Goal: Information Seeking & Learning: Learn about a topic

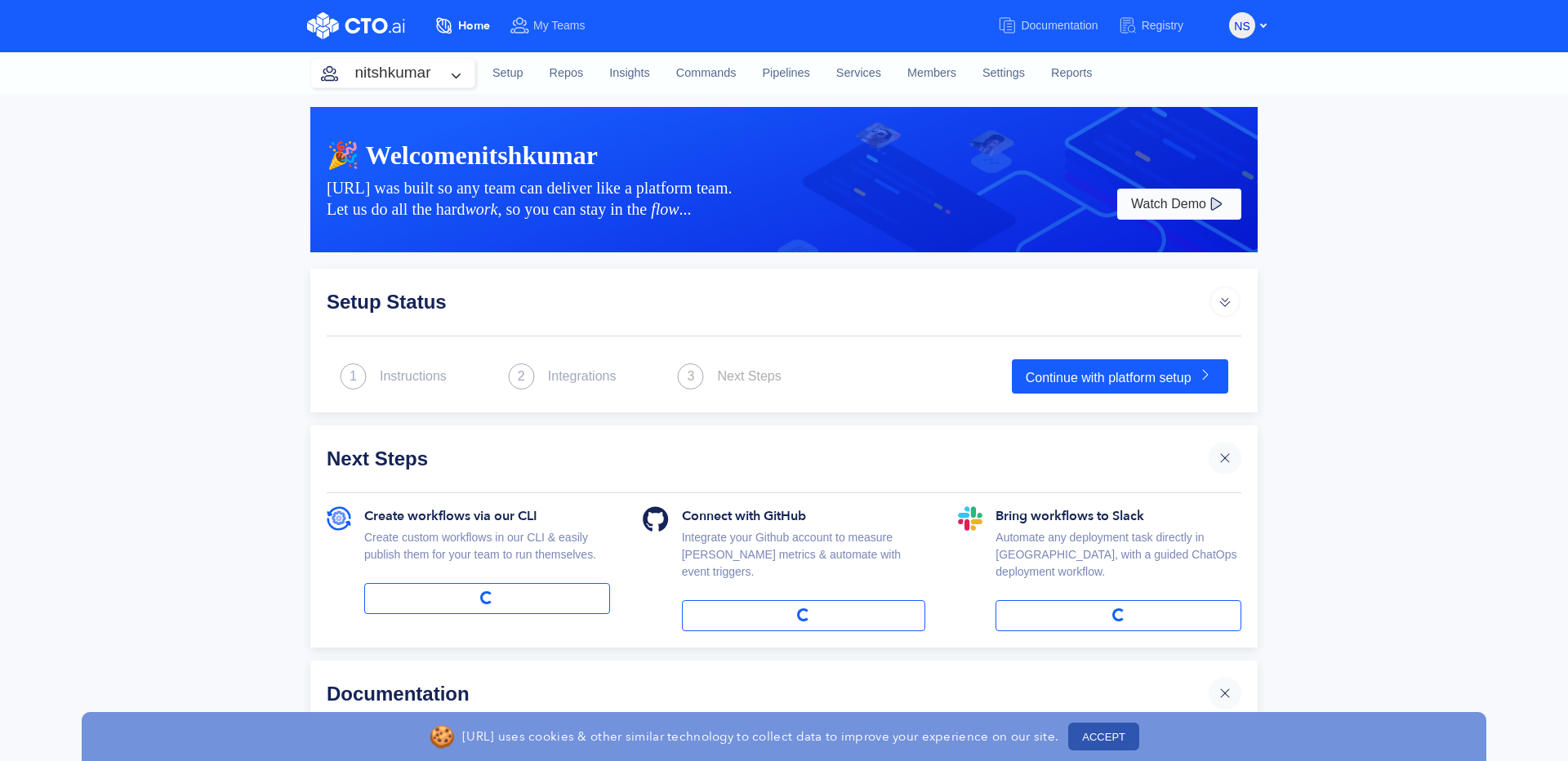
click at [437, 66] on button "nitshkumar" at bounding box center [393, 73] width 163 height 28
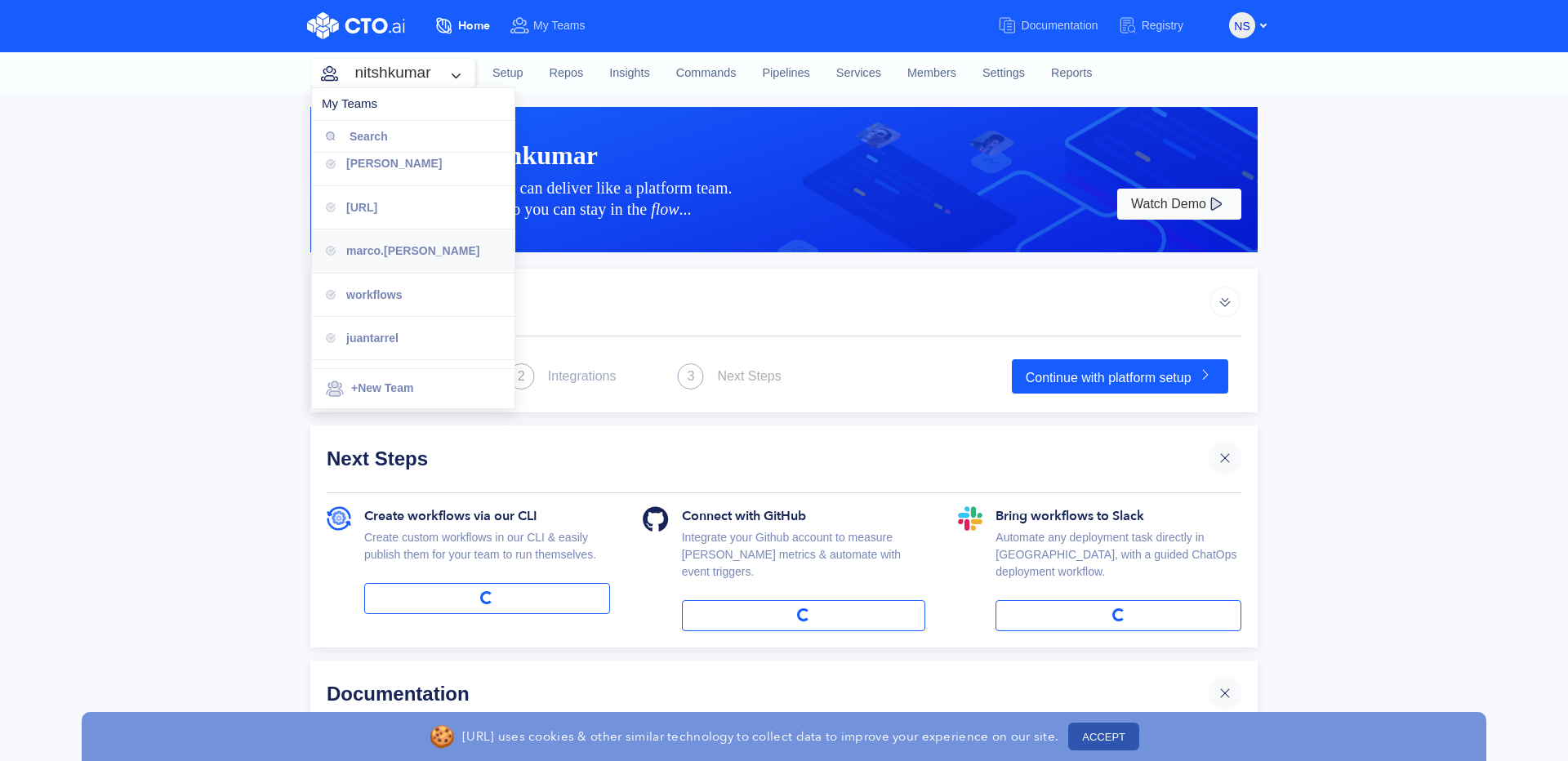
scroll to position [88, 0]
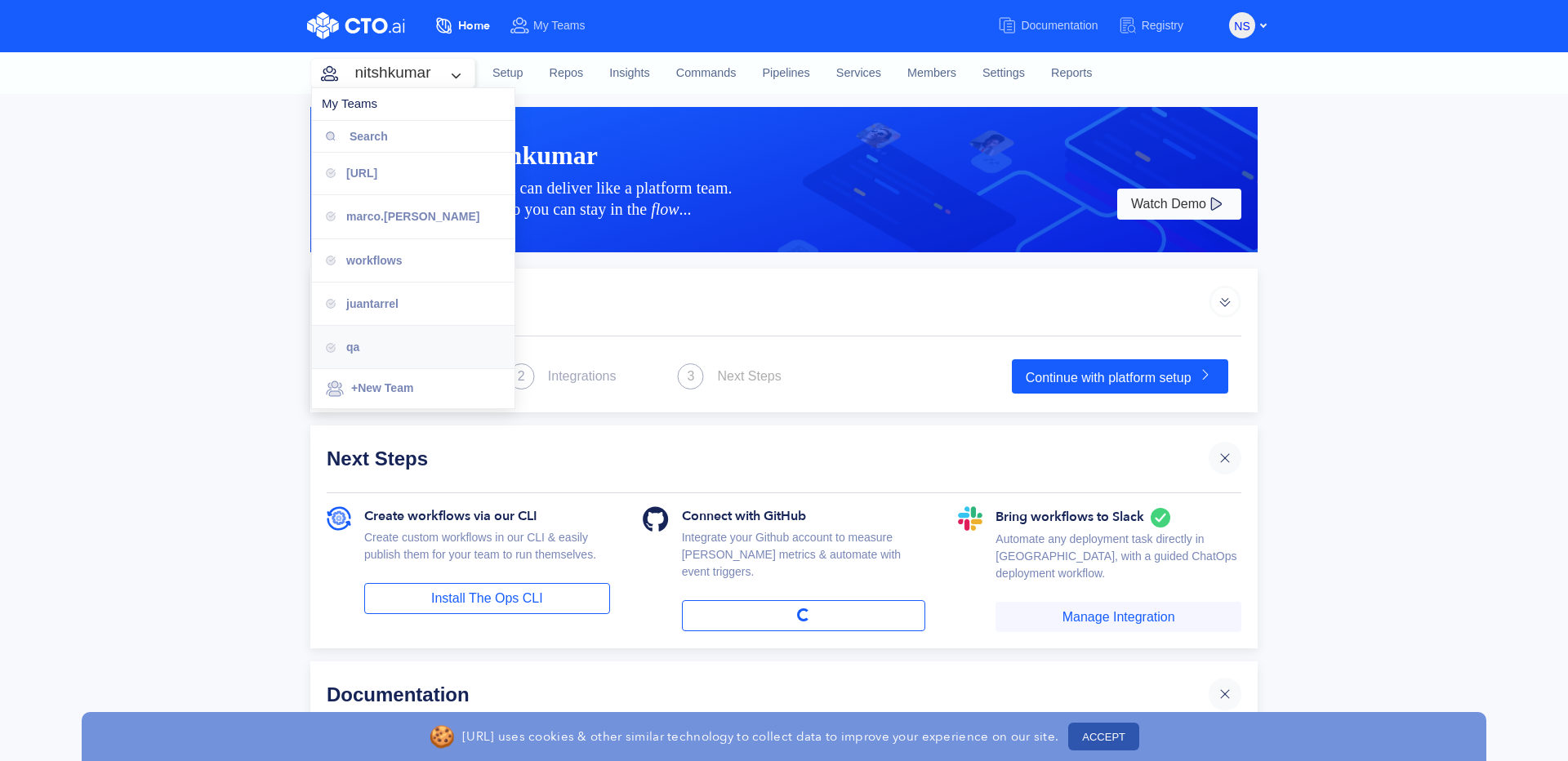
click at [393, 356] on div "qa" at bounding box center [424, 347] width 155 height 18
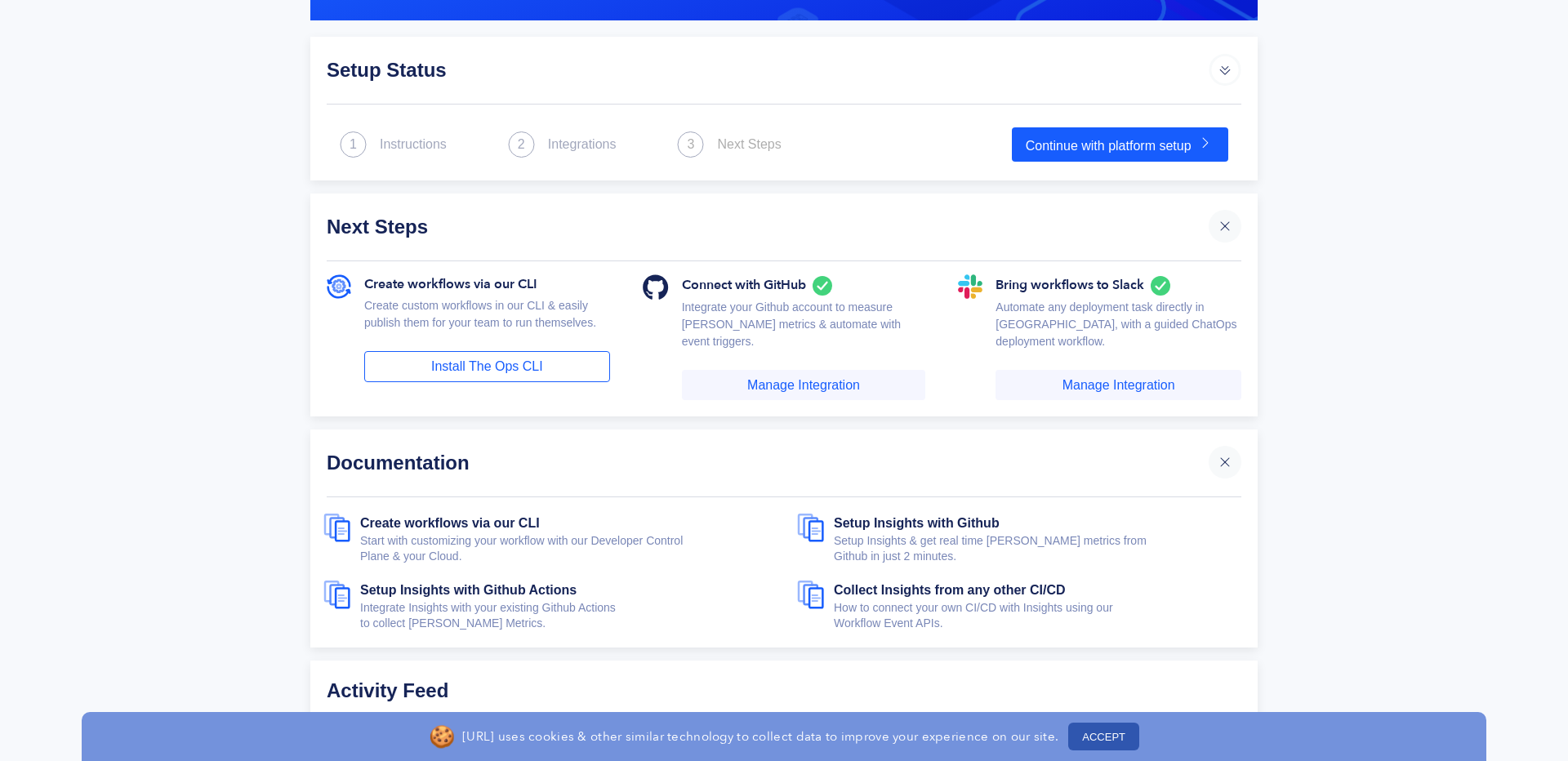
scroll to position [279, 0]
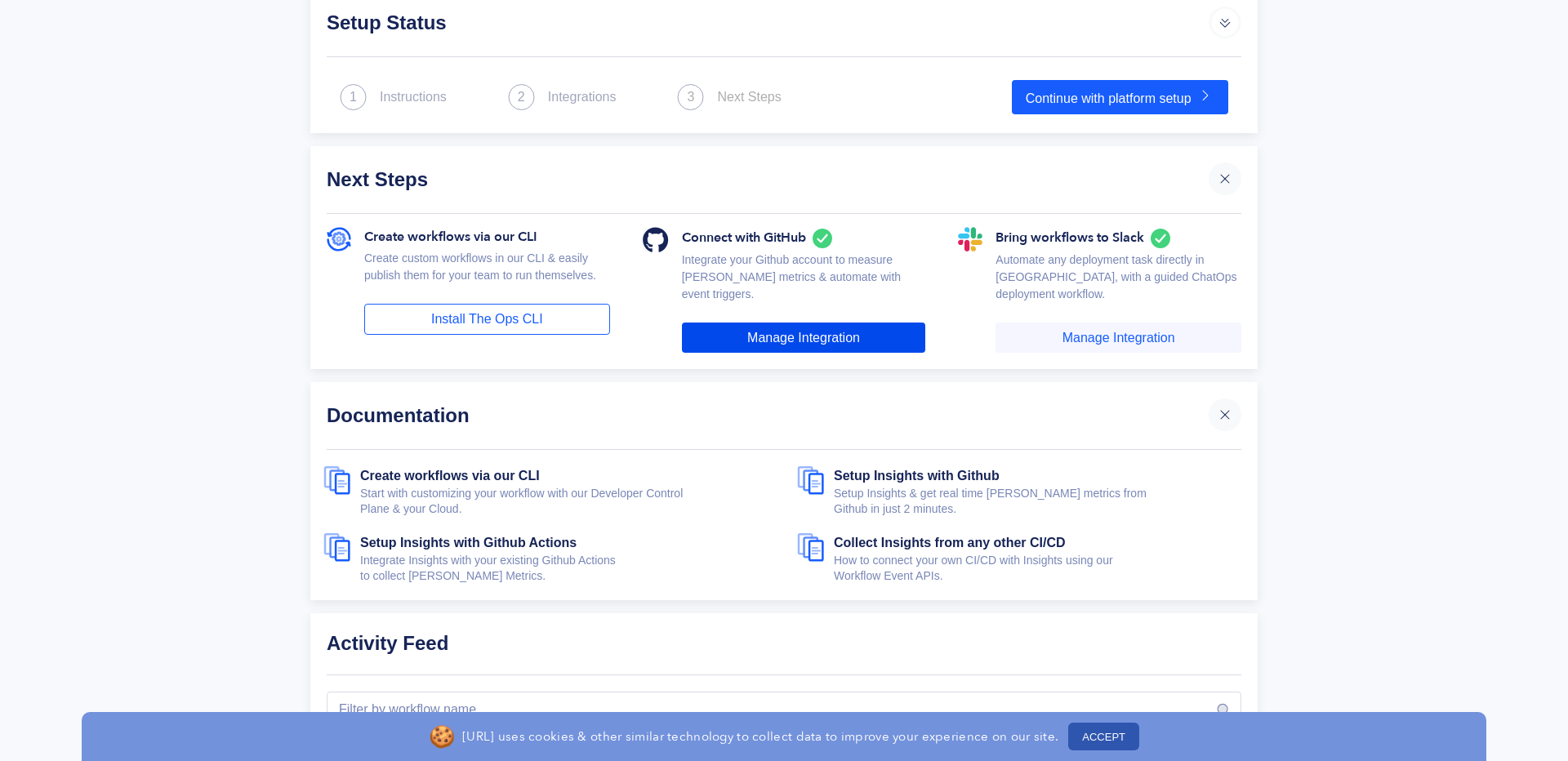
click at [796, 345] on link "Manage Integration" at bounding box center [804, 338] width 245 height 31
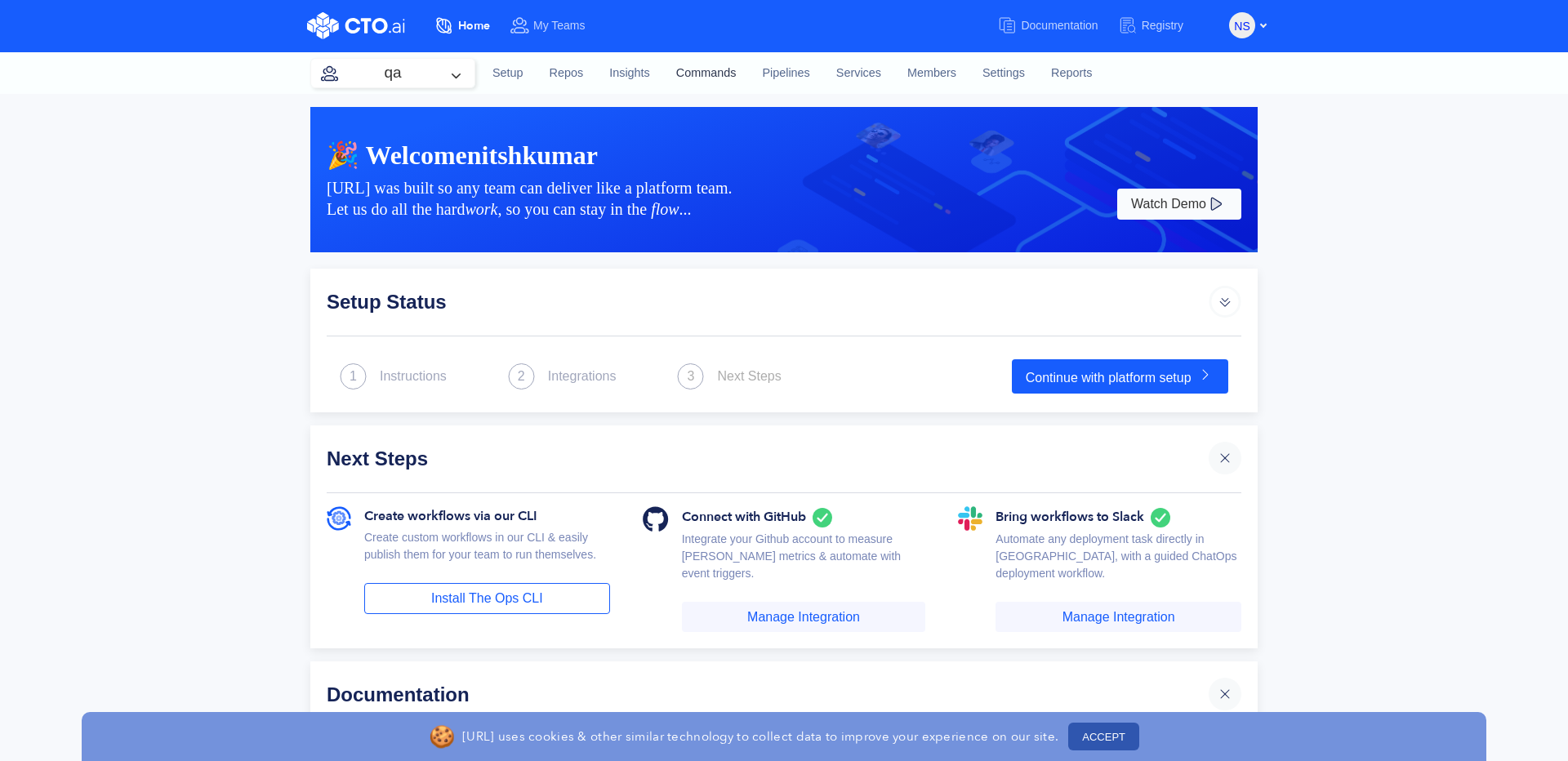
click at [739, 70] on link "Commands" at bounding box center [707, 73] width 87 height 44
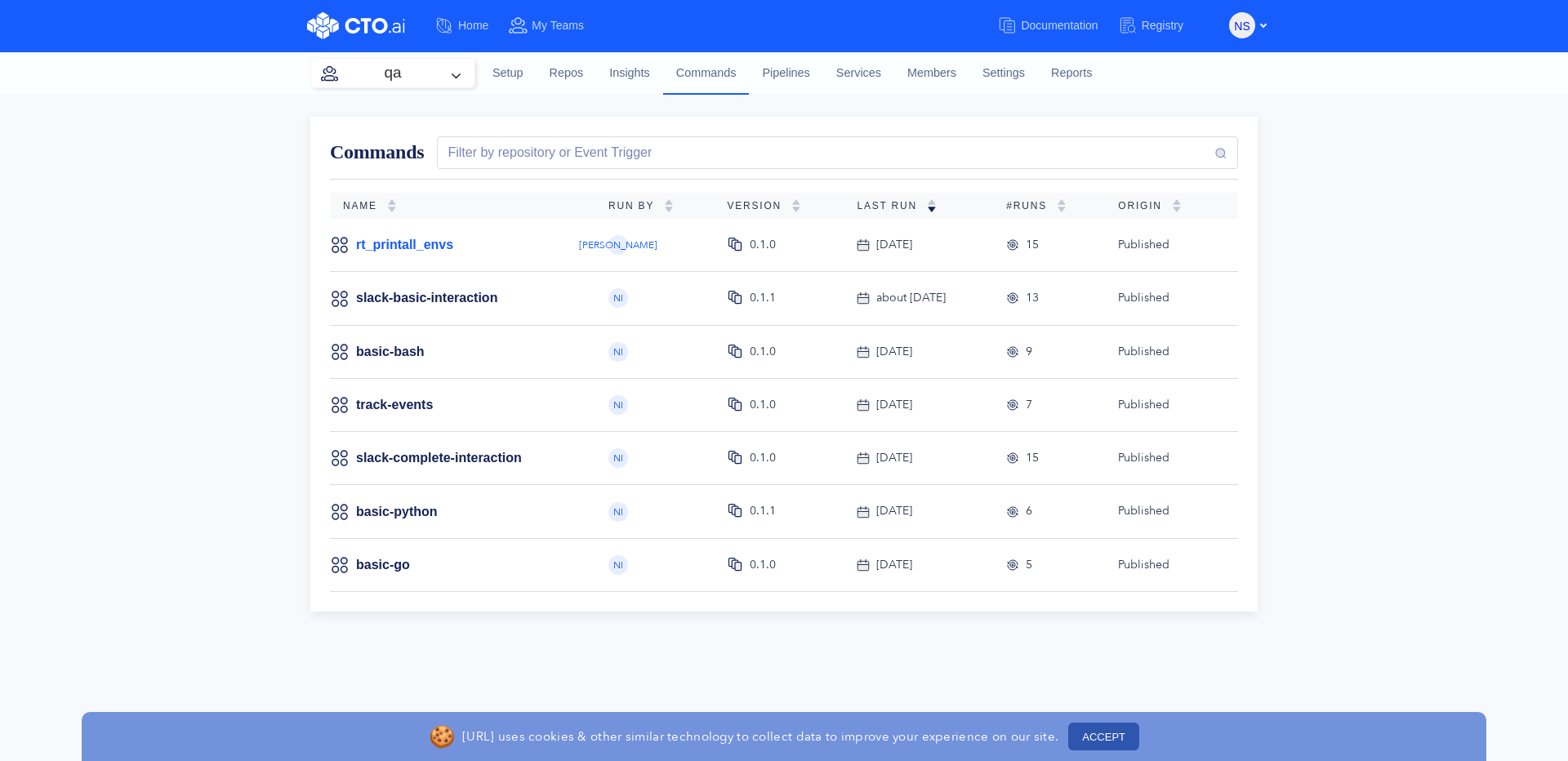
click at [403, 246] on link "rt_printall_envs" at bounding box center [404, 245] width 97 height 18
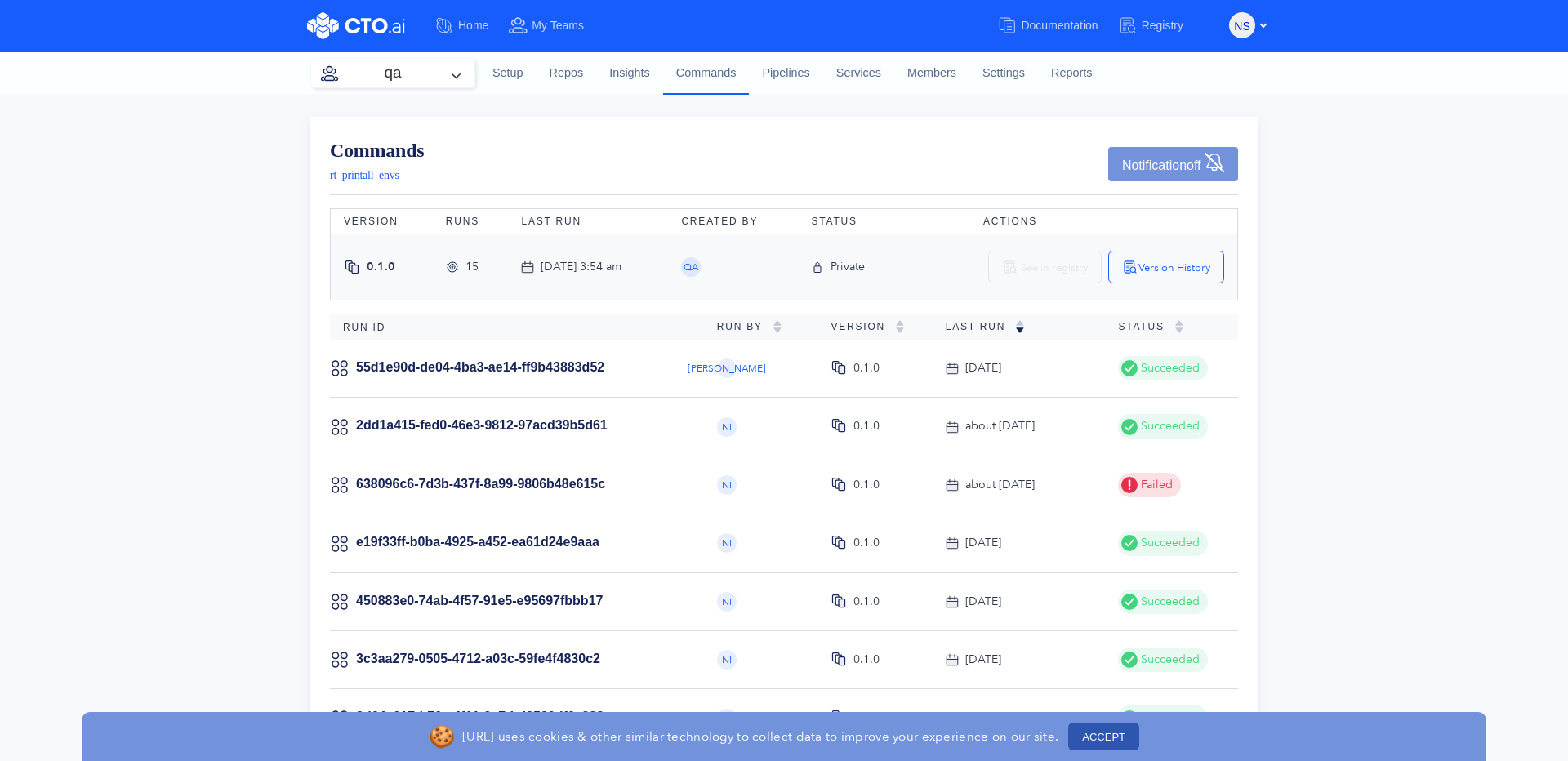
click at [460, 76] on button "qa" at bounding box center [393, 73] width 163 height 28
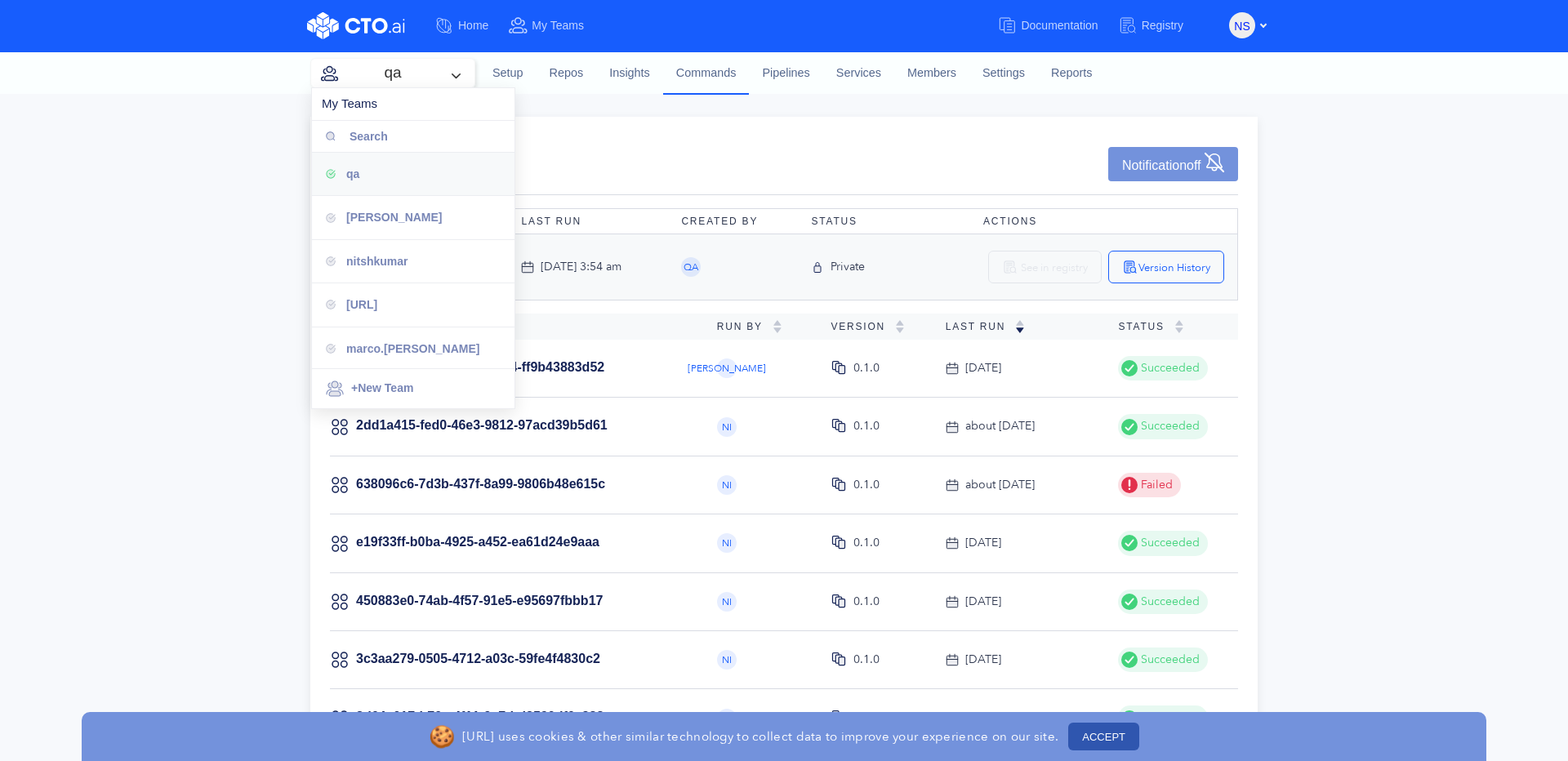
click at [826, 144] on div "Commands rt_printall_envs Notification off" at bounding box center [784, 165] width 909 height 59
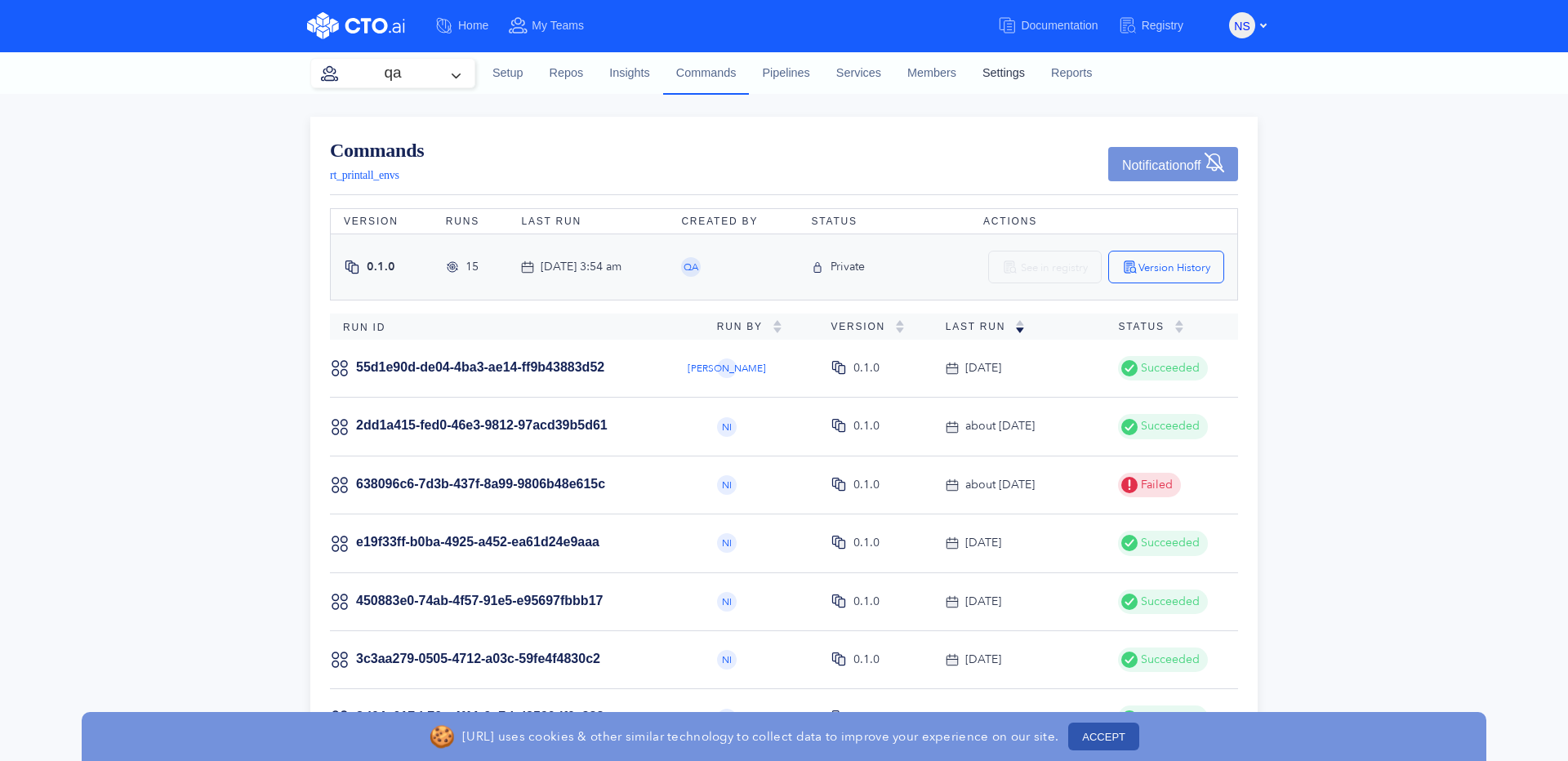
click at [1038, 69] on link "Settings" at bounding box center [1004, 73] width 69 height 44
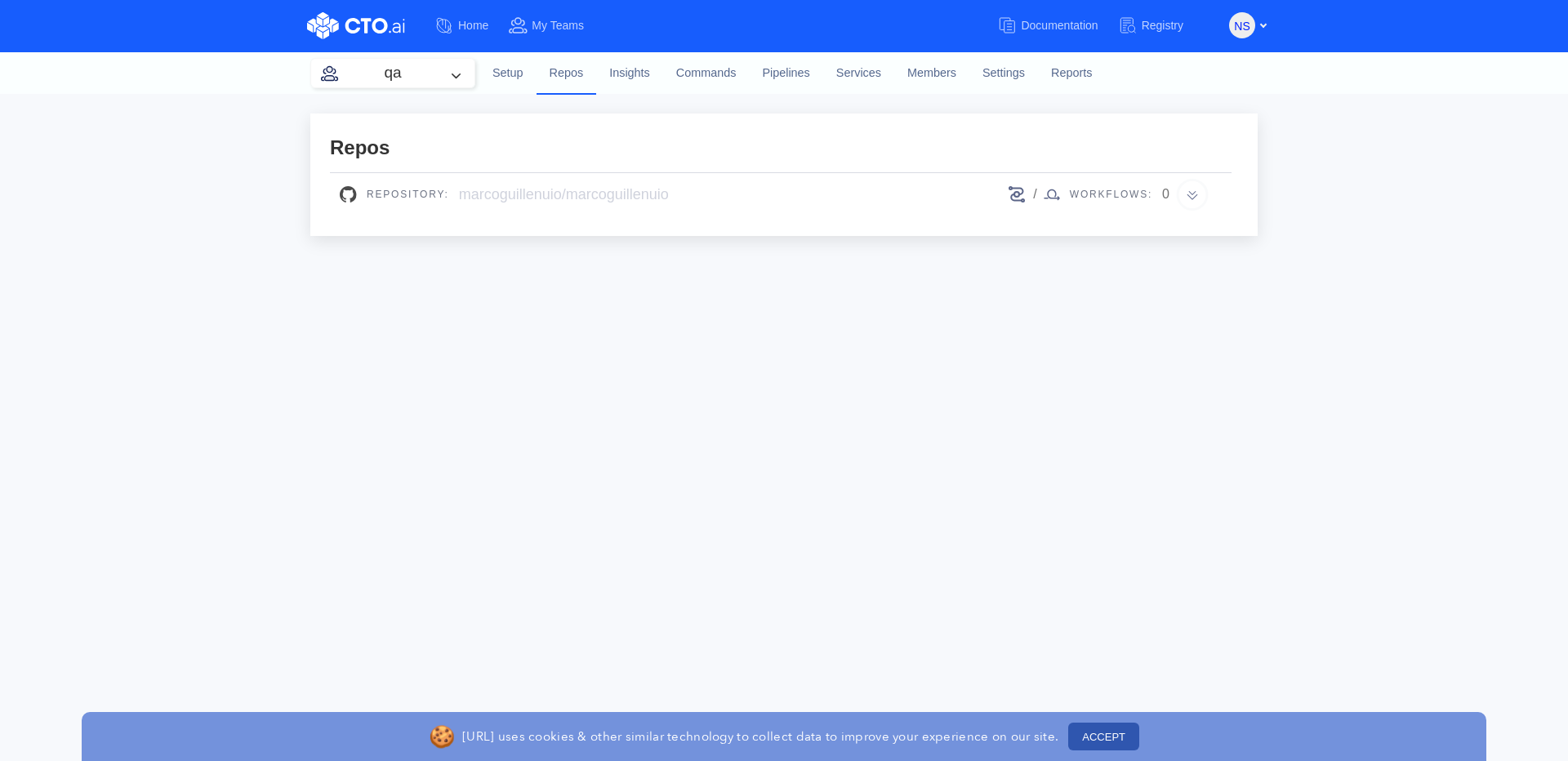
click at [520, 199] on div "marcoguillenuio/marcoguillenuio" at bounding box center [564, 194] width 210 height 22
copy div "marcoguillenuio"
click at [1073, 184] on div "Workflows:" at bounding box center [1112, 194] width 102 height 25
click at [871, 71] on link "Services" at bounding box center [859, 73] width 71 height 44
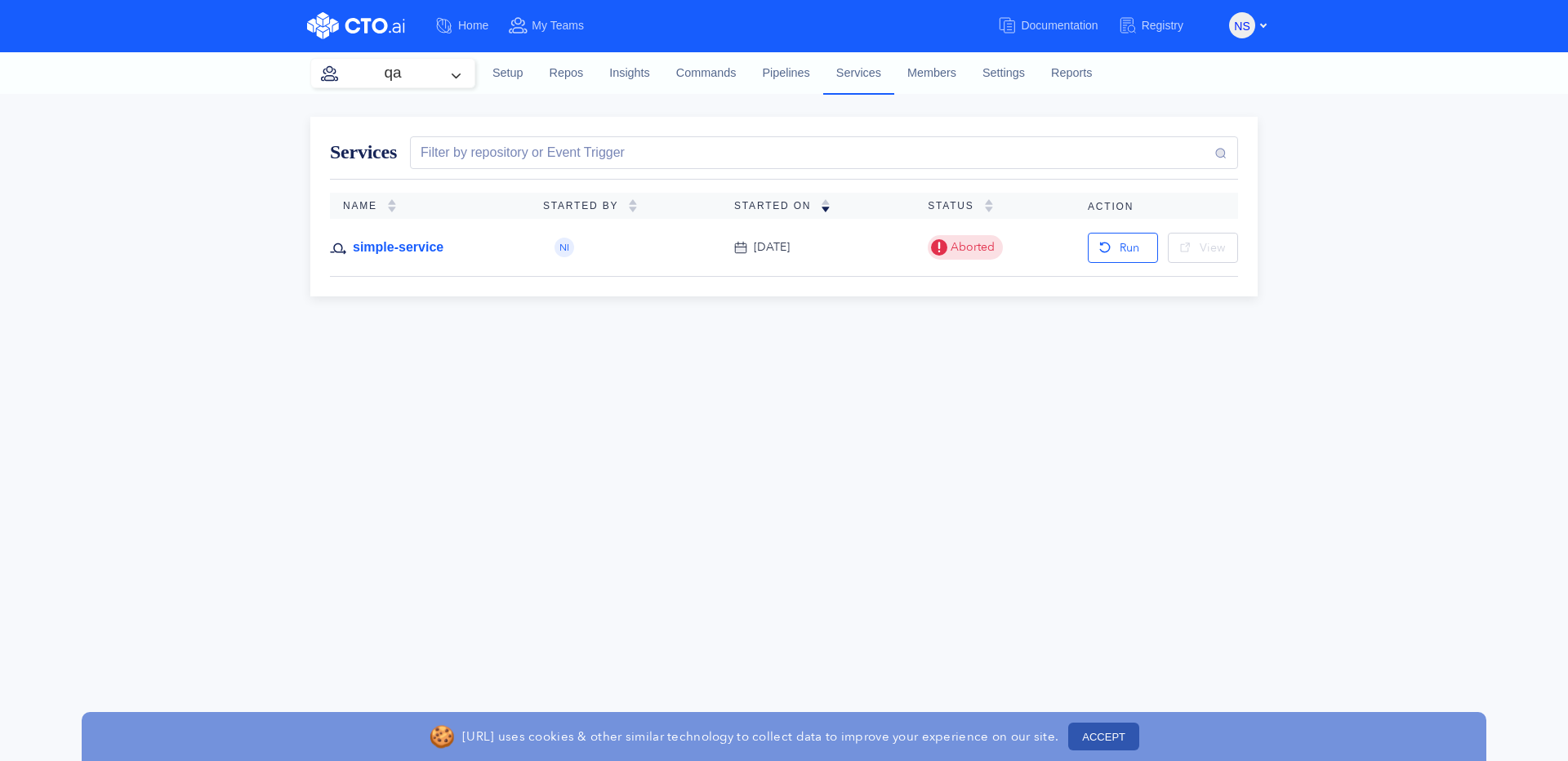
click at [387, 250] on link "simple-service" at bounding box center [399, 247] width 91 height 18
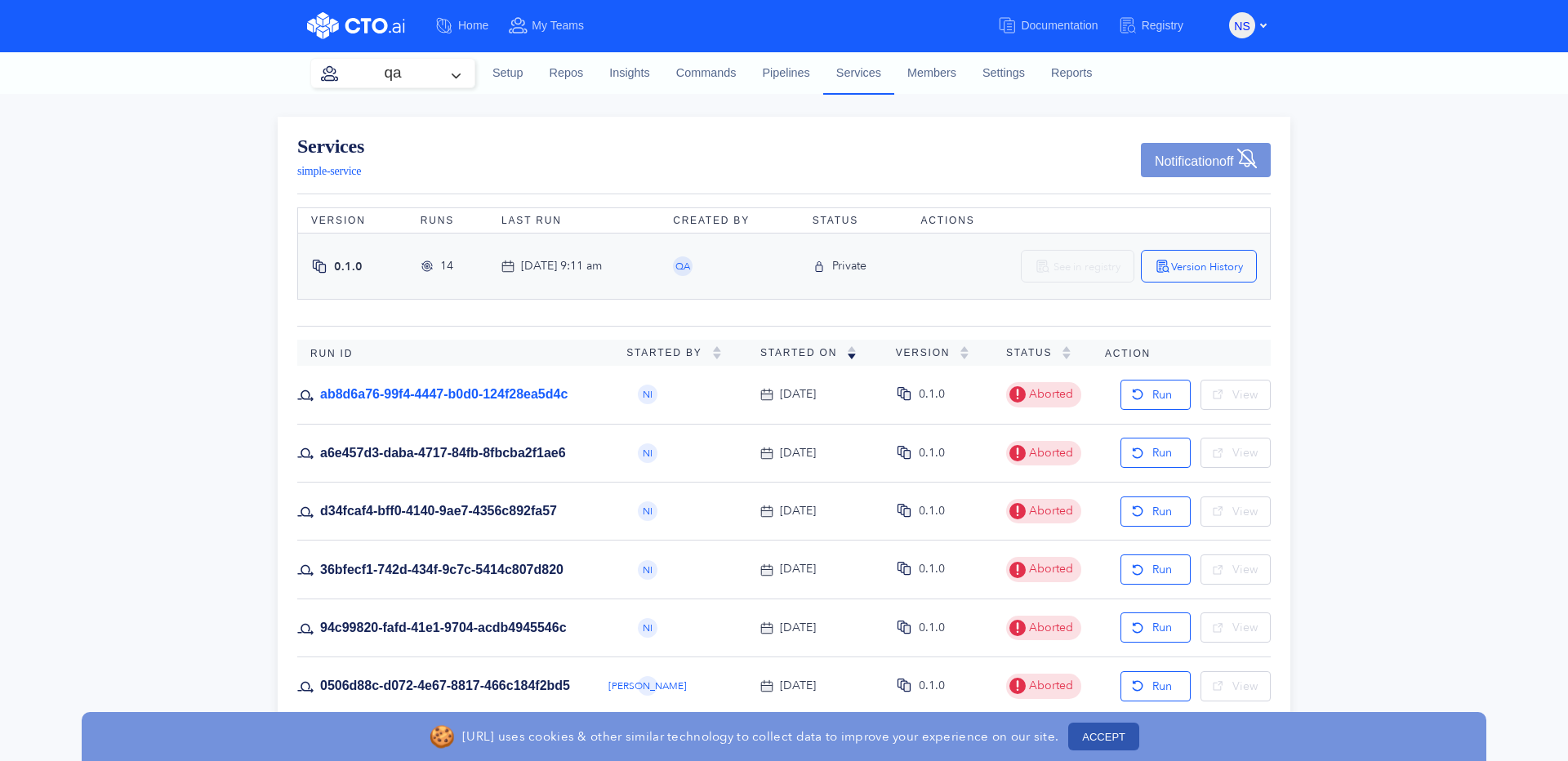
click at [514, 396] on link "ab8d6a76-99f4-4447-b0d0-124f28ea5d4c" at bounding box center [444, 394] width 247 height 18
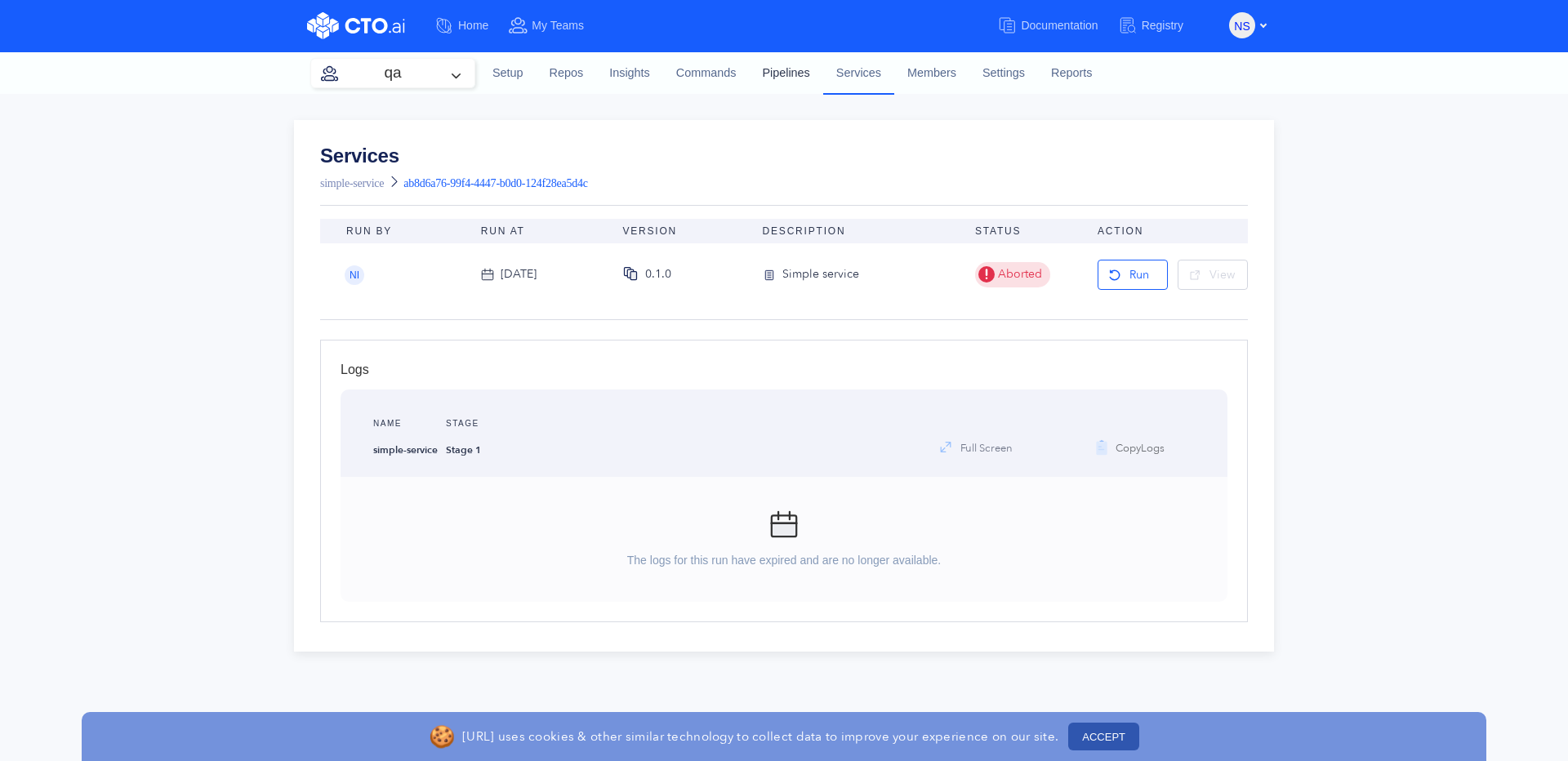
click at [800, 74] on link "Pipelines" at bounding box center [786, 73] width 74 height 44
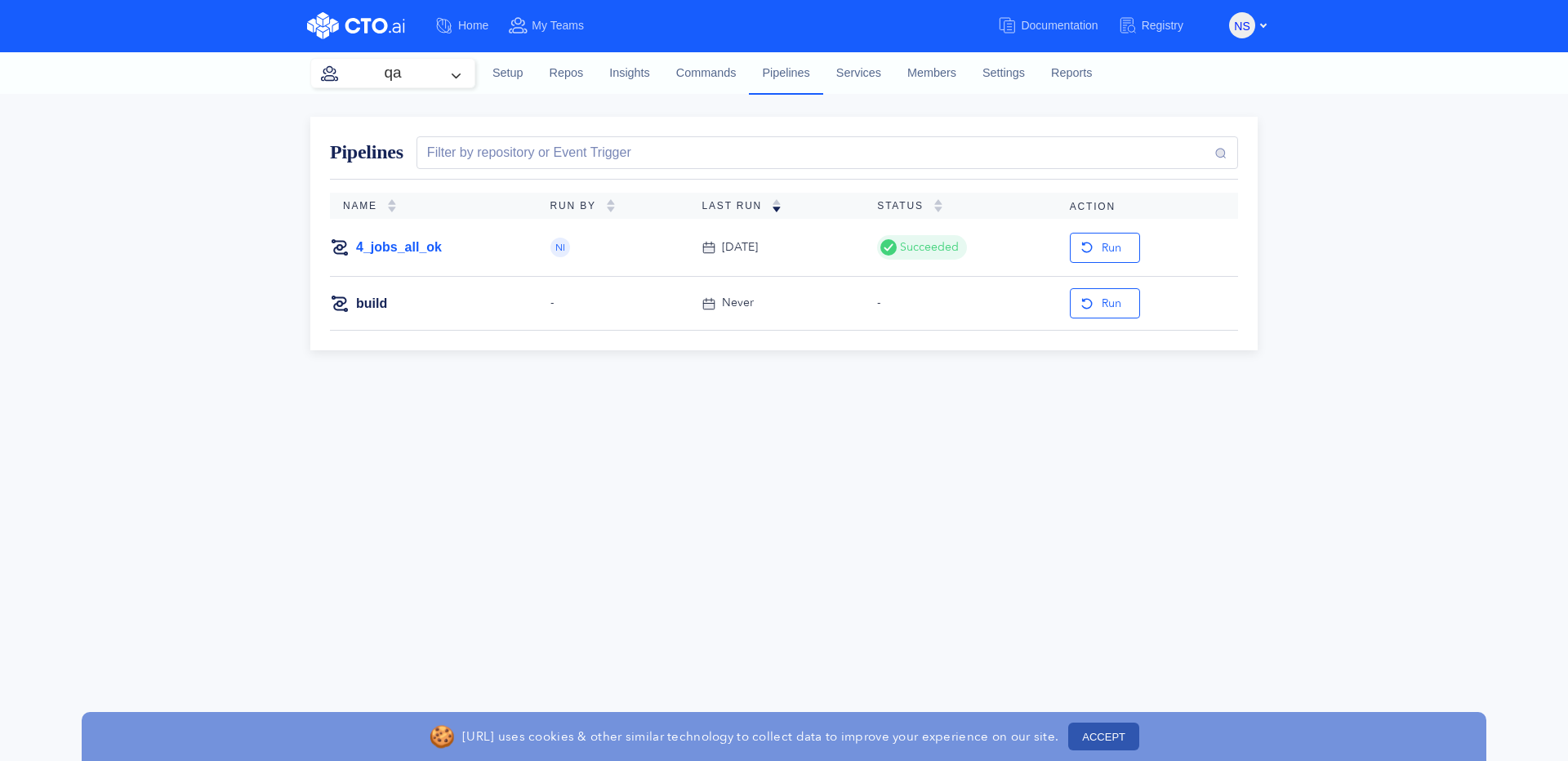
click at [386, 245] on link "4_jobs_all_ok" at bounding box center [399, 247] width 86 height 18
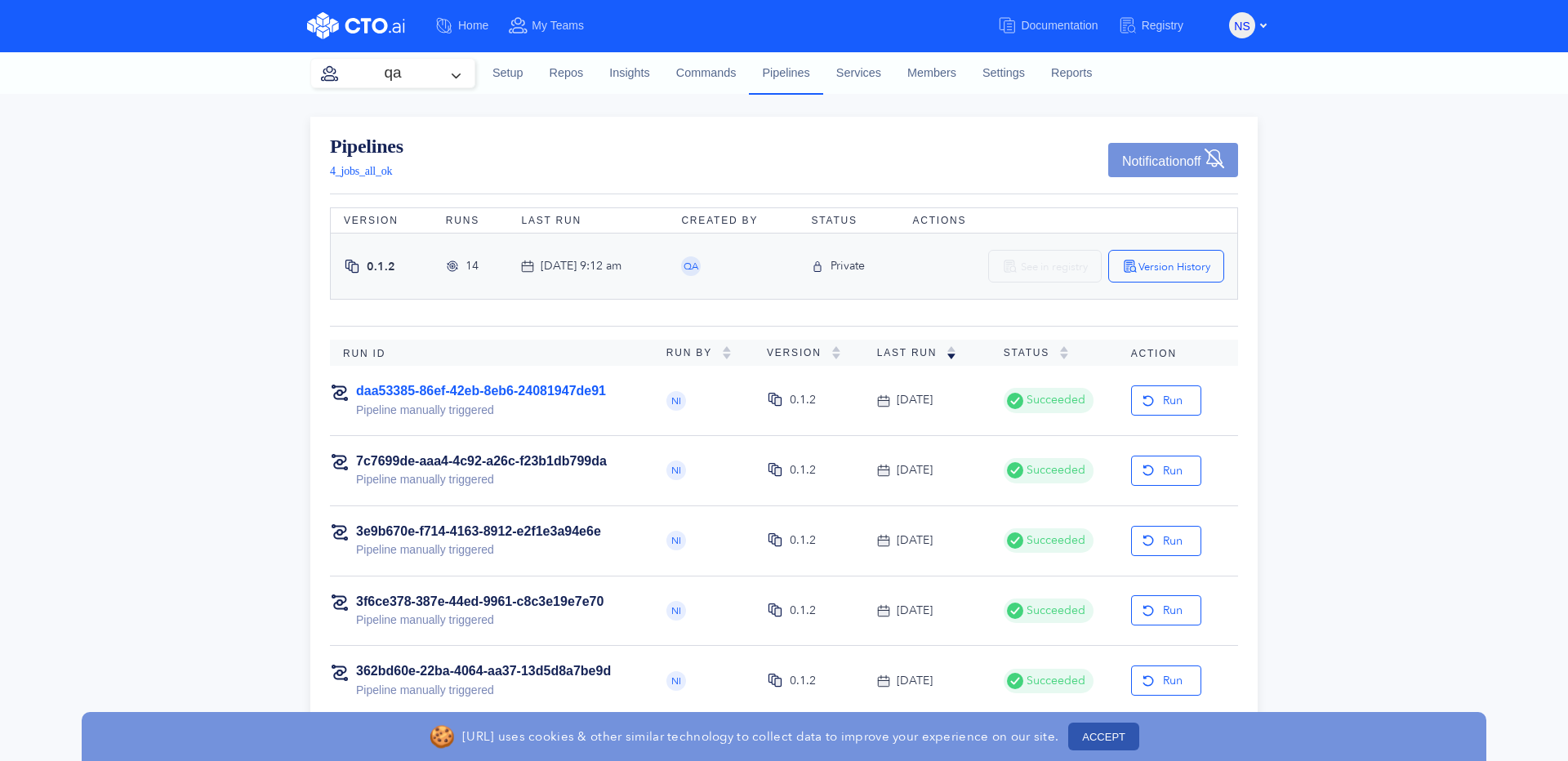
click at [490, 396] on link "daa53385-86ef-42eb-8eb6-24081947de91" at bounding box center [481, 390] width 250 height 14
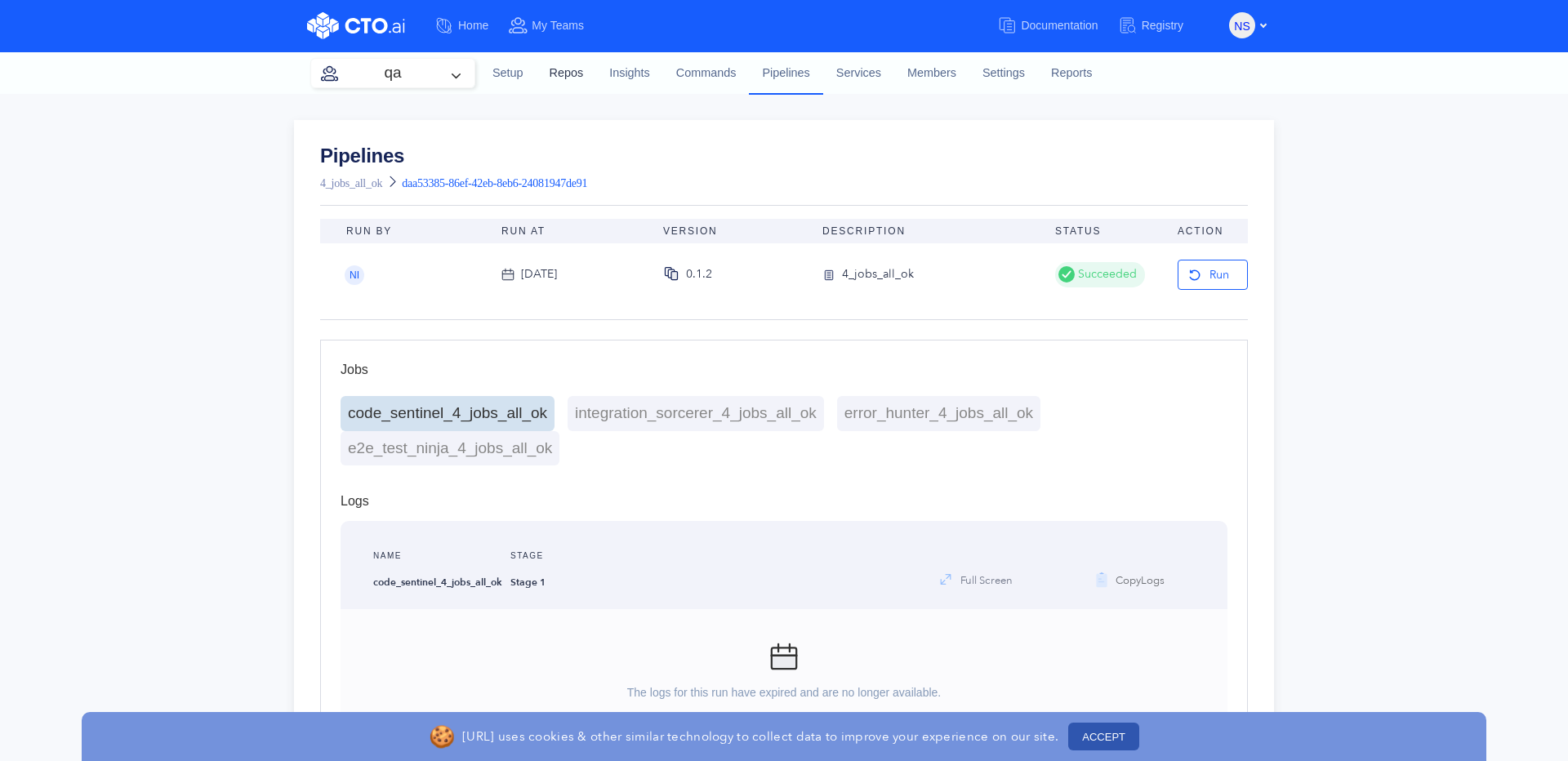
click at [581, 76] on link "Repos" at bounding box center [567, 73] width 60 height 44
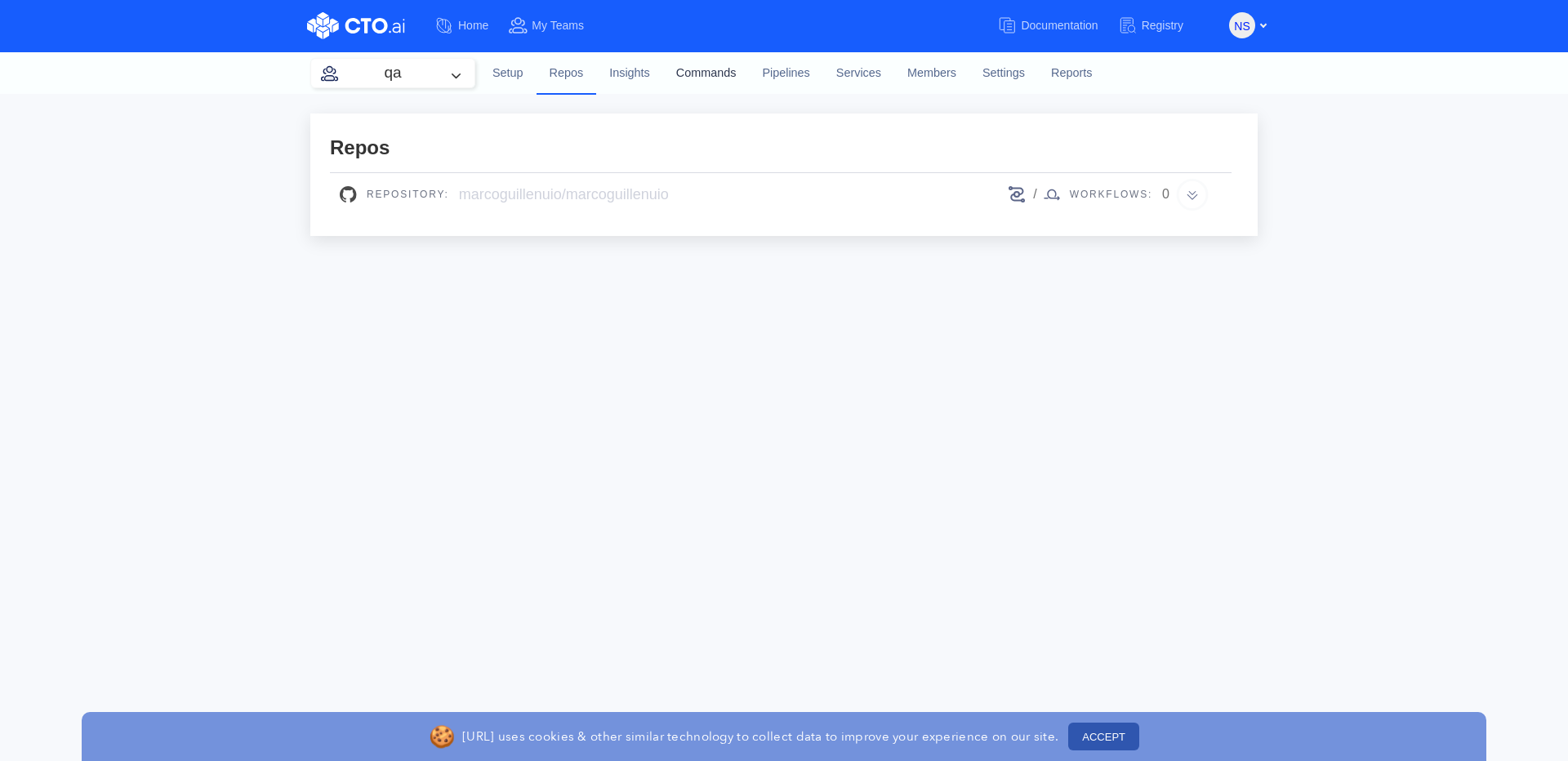
click at [719, 71] on link "Commands" at bounding box center [707, 73] width 87 height 44
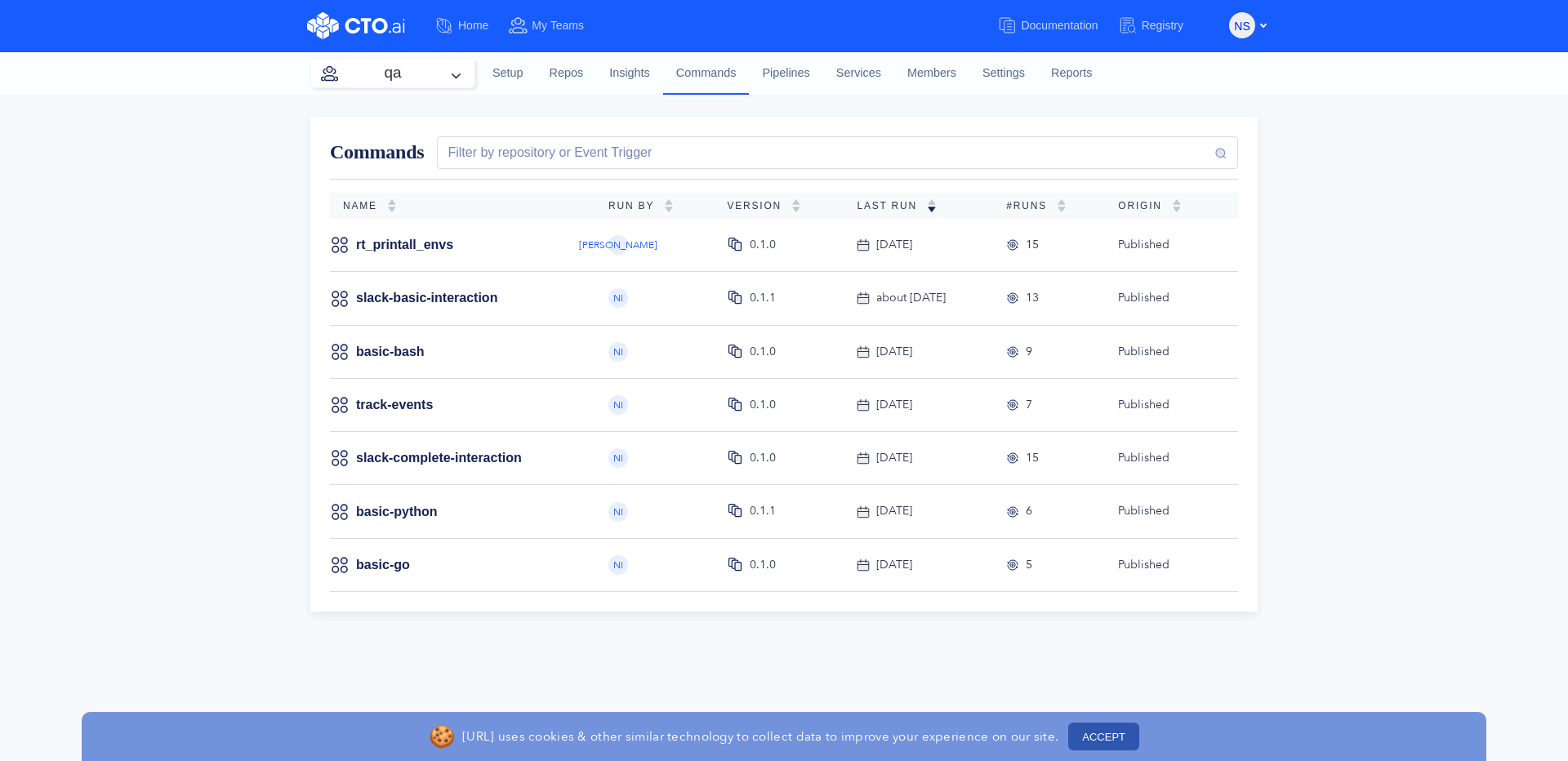
click at [435, 256] on td "rt_printall_envs" at bounding box center [462, 245] width 265 height 53
click at [414, 237] on link "rt_printall_envs" at bounding box center [404, 245] width 97 height 18
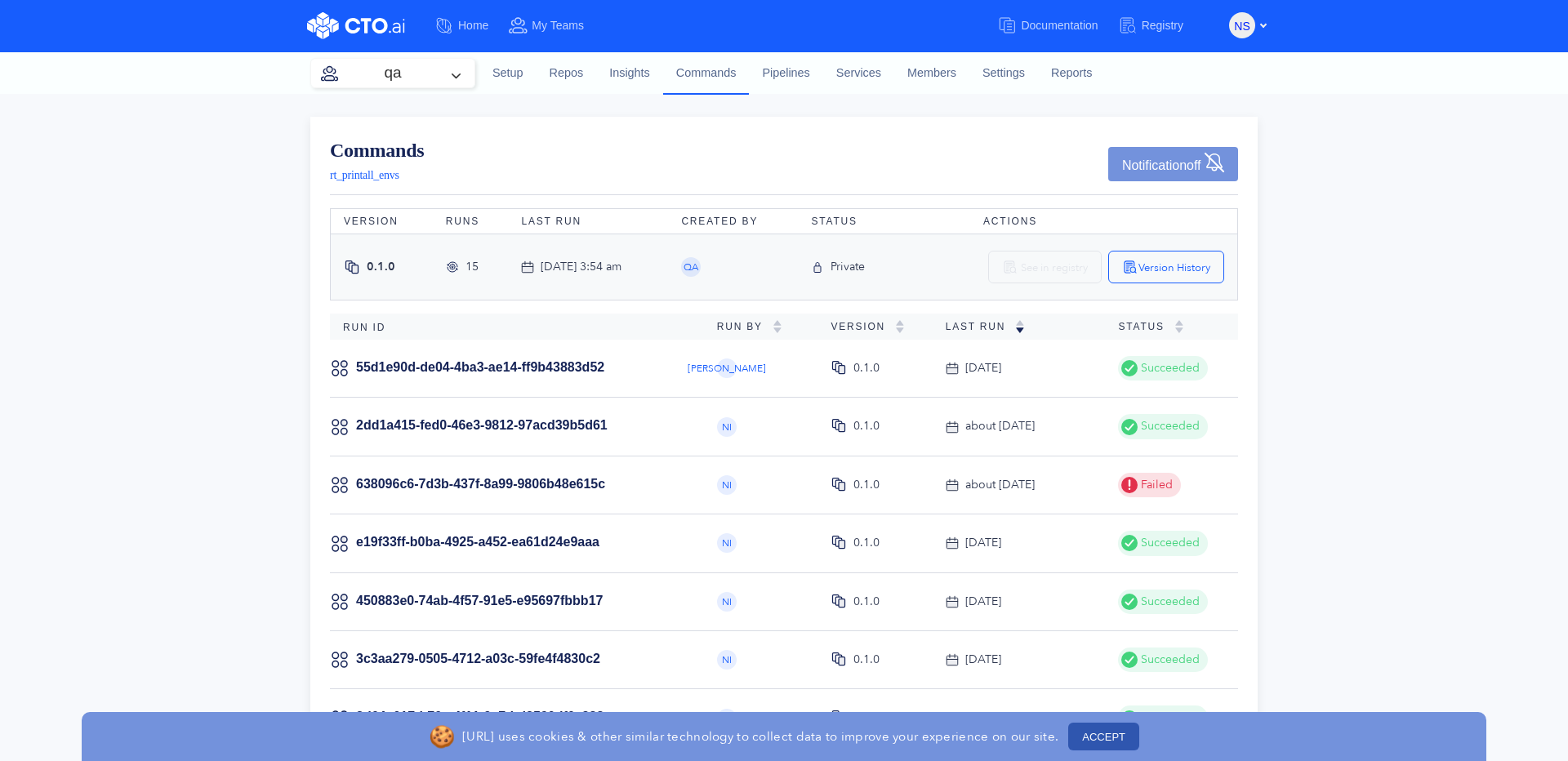
click at [388, 181] on span "rt_printall_envs" at bounding box center [365, 175] width 70 height 12
click at [579, 368] on link "55d1e90d-de04-4ba3-ae14-ff9b43883d52" at bounding box center [480, 366] width 248 height 14
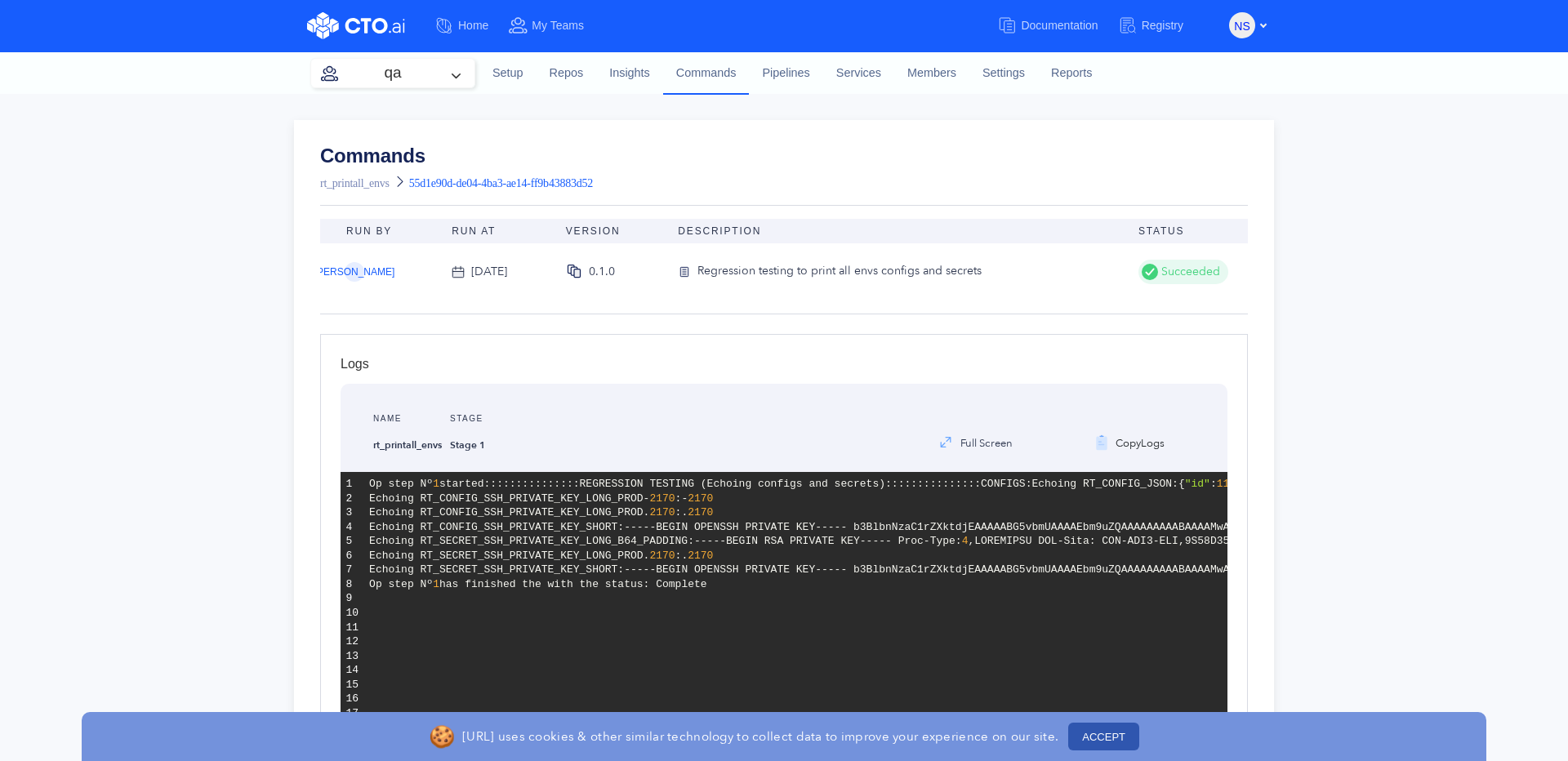
click at [437, 76] on button "qa" at bounding box center [393, 73] width 163 height 28
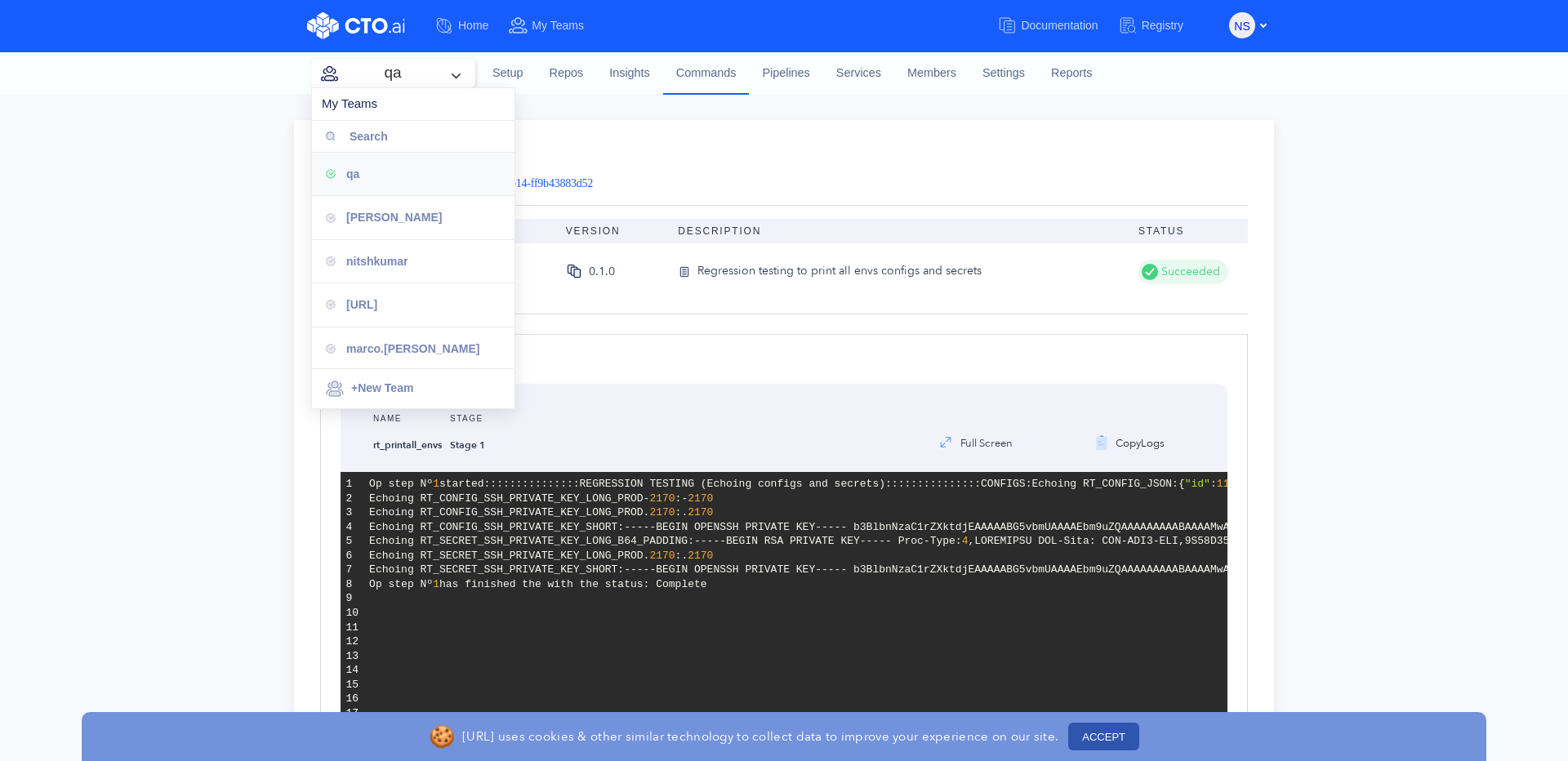
click at [928, 185] on div "Commands rt_printall_envs 55d1e90d-de04-4ba3-ae14-ff9b43883d52" at bounding box center [784, 171] width 928 height 49
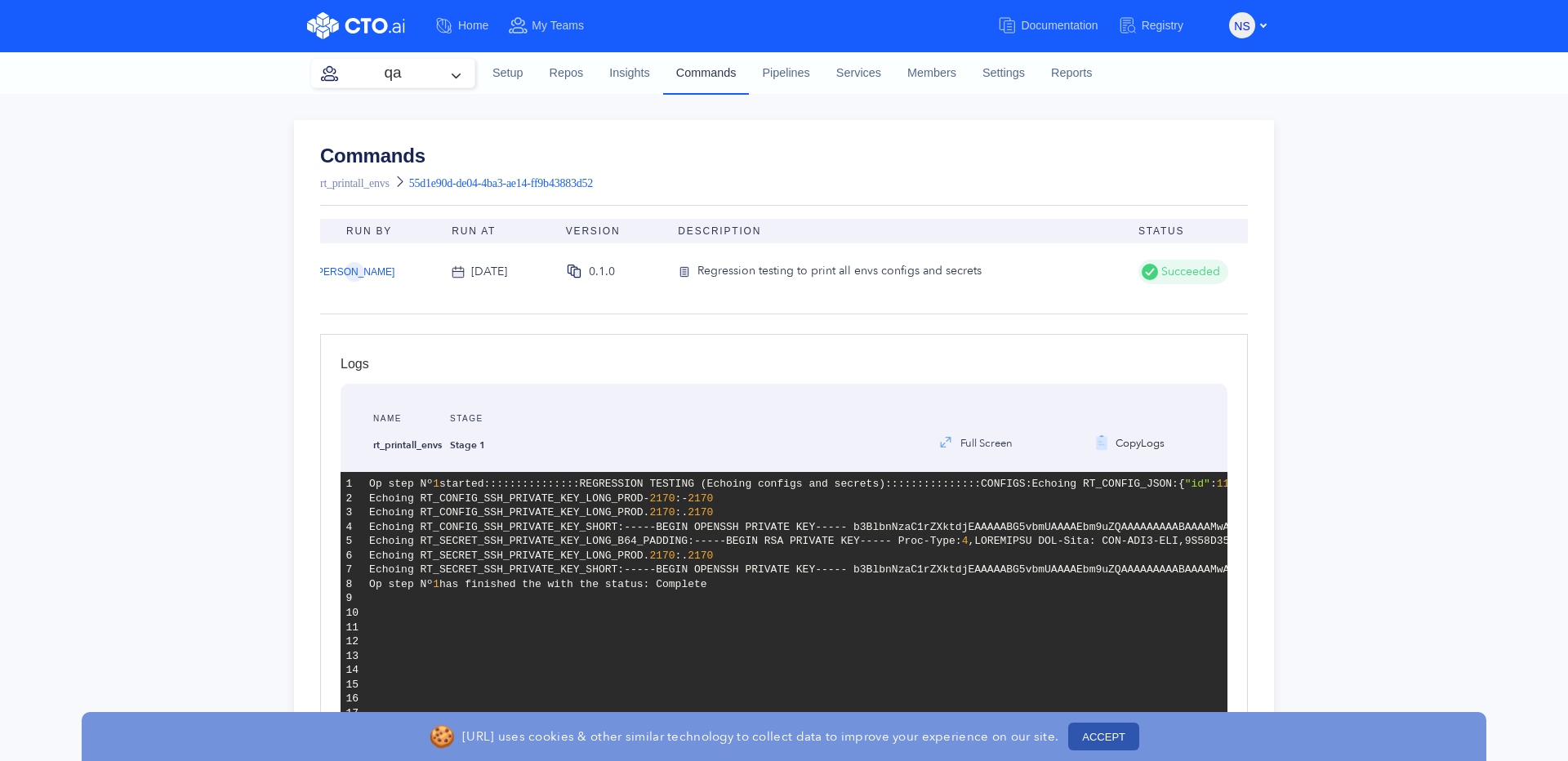
click at [717, 85] on link "Commands" at bounding box center [707, 72] width 87 height 42
